Goal: Task Accomplishment & Management: Manage account settings

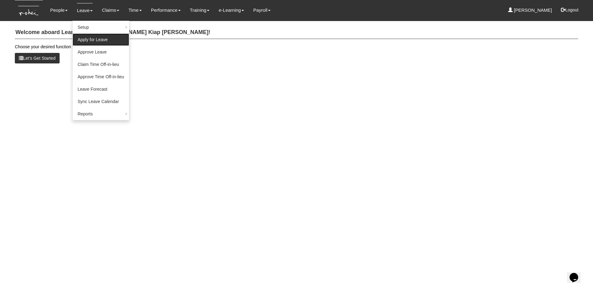
click at [92, 39] on link "Apply for Leave" at bounding box center [101, 39] width 57 height 12
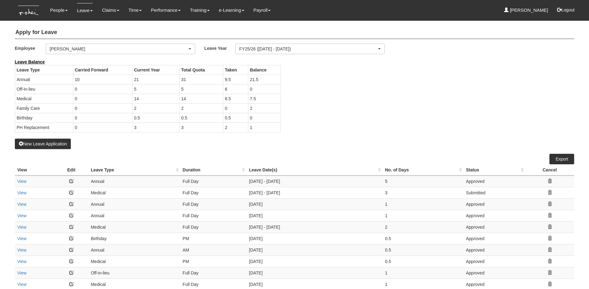
select select "50"
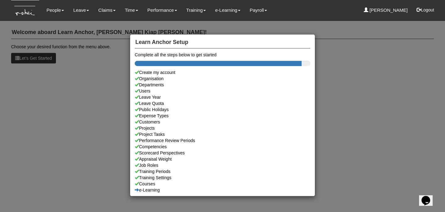
drag, startPoint x: 133, startPoint y: 22, endPoint x: 141, endPoint y: 23, distance: 8.4
click at [133, 22] on div "Learn Anchor Setup Complete all the steps below to get started Create my accoun…" at bounding box center [222, 106] width 445 height 212
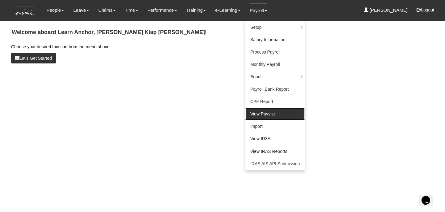
click at [257, 111] on link "View Payslip" at bounding box center [274, 114] width 59 height 12
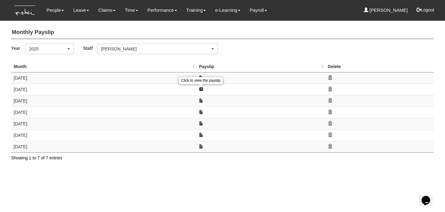
click at [201, 88] on link at bounding box center [201, 89] width 4 height 4
click at [201, 76] on div "Click to view the payslip" at bounding box center [201, 80] width 44 height 10
click at [201, 77] on link at bounding box center [201, 77] width 4 height 4
click at [200, 78] on link at bounding box center [201, 77] width 4 height 4
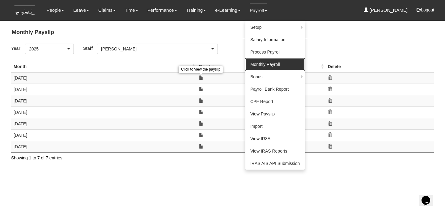
click at [277, 63] on link "Monthly Payroll" at bounding box center [274, 64] width 59 height 12
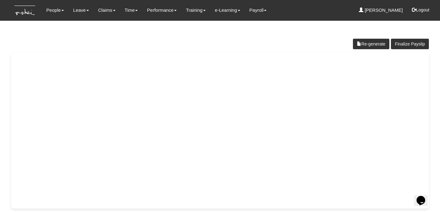
scroll to position [2, 0]
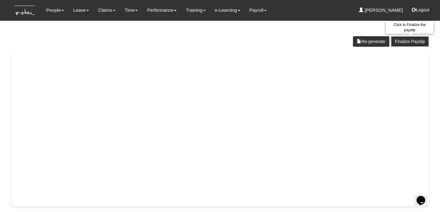
click at [417, 44] on link "Finalize Payslip" at bounding box center [410, 41] width 38 height 11
click at [412, 42] on link "Finalize Payslip" at bounding box center [410, 44] width 38 height 11
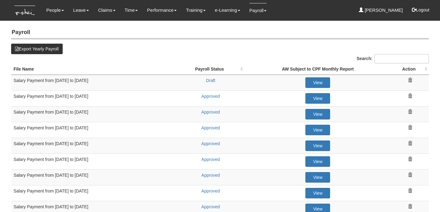
select select "50"
click at [213, 79] on link "Draft" at bounding box center [210, 80] width 9 height 5
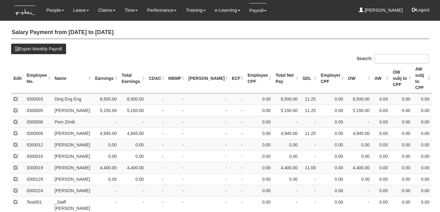
select select "50"
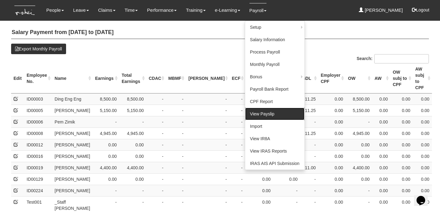
click at [259, 111] on link "View Payslip" at bounding box center [274, 114] width 59 height 12
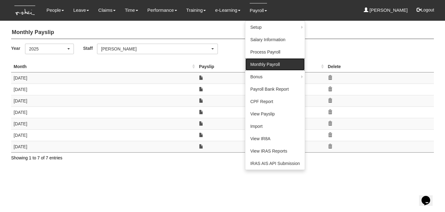
click at [266, 60] on link "Monthly Payroll" at bounding box center [274, 64] width 59 height 12
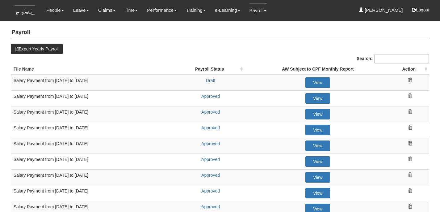
select select "50"
click at [209, 80] on link "Draft" at bounding box center [210, 80] width 9 height 5
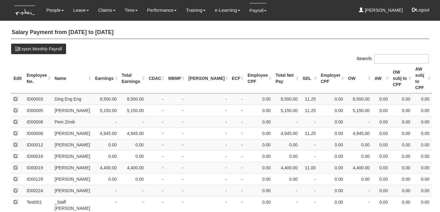
select select "50"
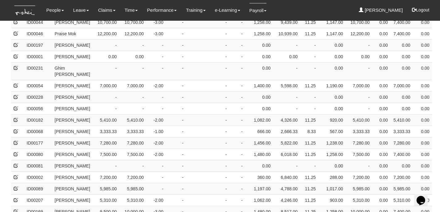
scroll to position [604, 0]
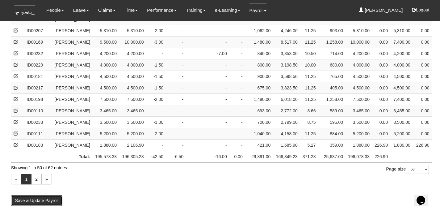
click at [46, 204] on button "Save & Update Payroll" at bounding box center [37, 200] width 52 height 11
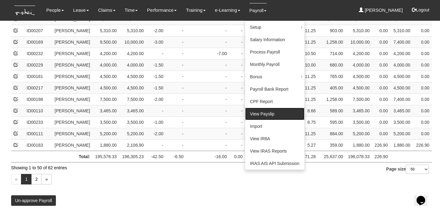
click at [261, 111] on link "View Payslip" at bounding box center [274, 114] width 59 height 12
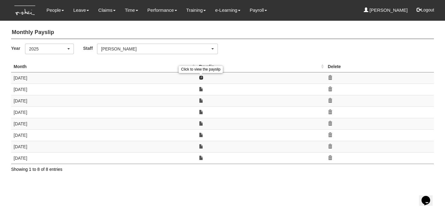
click at [203, 76] on link at bounding box center [201, 77] width 4 height 4
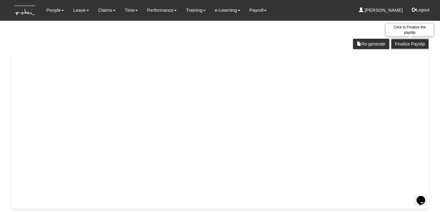
click at [412, 42] on link "Finalize Payslip" at bounding box center [410, 44] width 38 height 11
